Goal: Check status

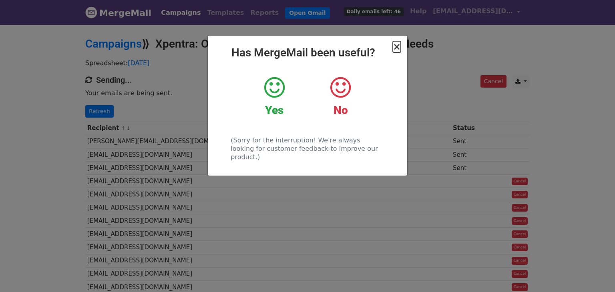
click at [399, 46] on span "×" at bounding box center [397, 46] width 8 height 11
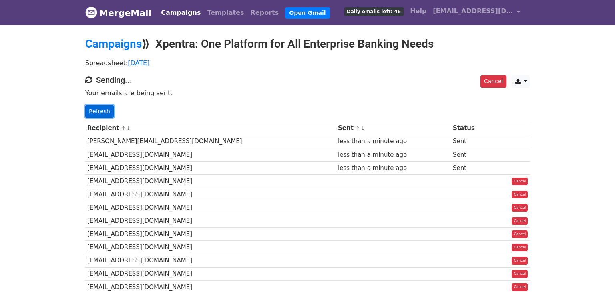
click at [96, 110] on link "Refresh" at bounding box center [99, 111] width 28 height 12
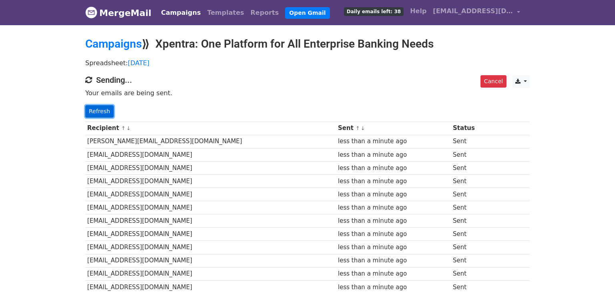
click at [102, 111] on link "Refresh" at bounding box center [99, 111] width 28 height 12
click at [89, 110] on link "Refresh" at bounding box center [99, 111] width 28 height 12
click at [95, 107] on link "Refresh" at bounding box center [99, 111] width 28 height 12
